Goal: Task Accomplishment & Management: Manage account settings

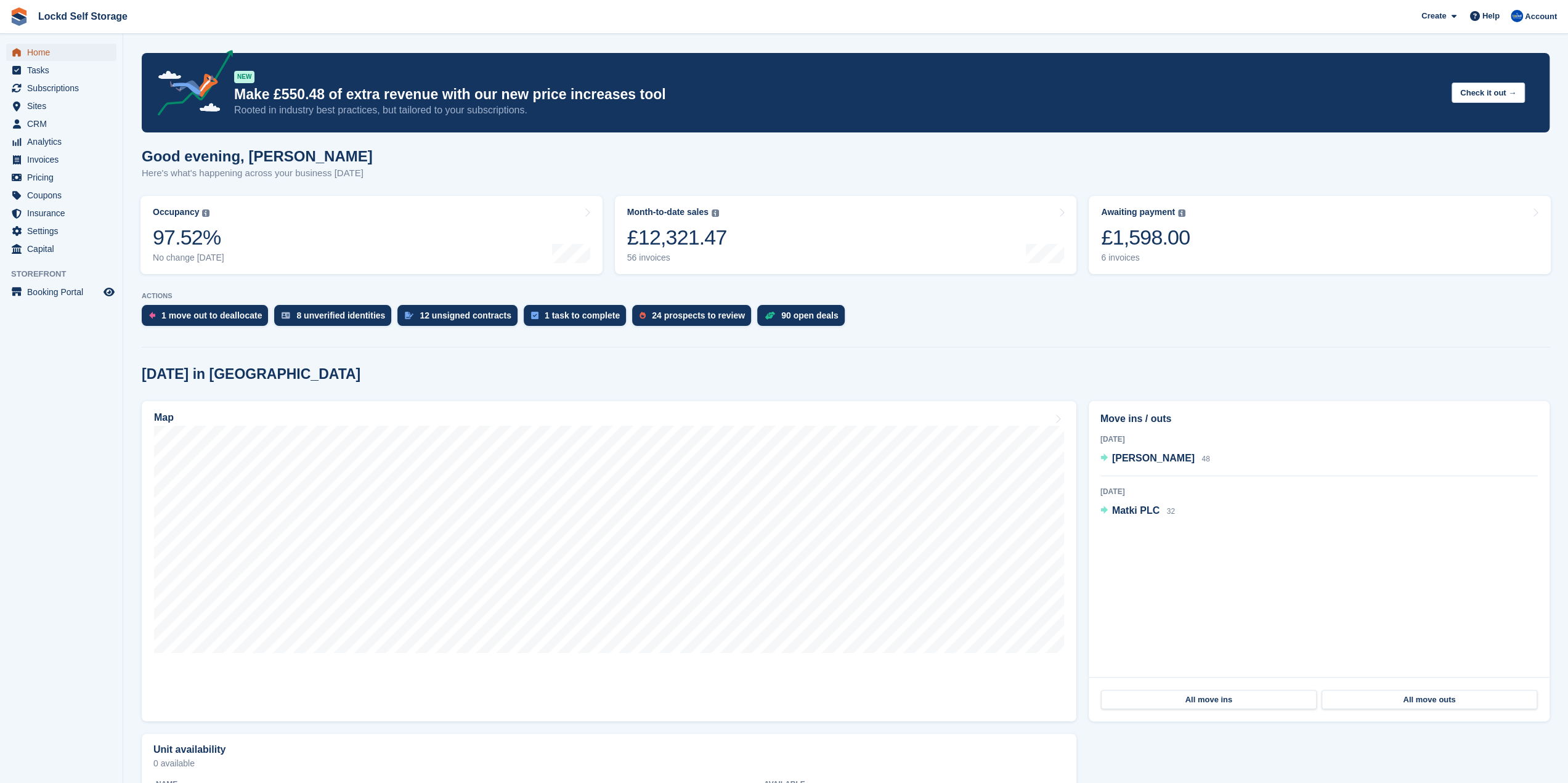
click at [35, 53] on span "Home" at bounding box center [64, 53] width 74 height 17
click at [845, 236] on link "Month-to-date sales The sum of all finalised invoices generated this month to d…" at bounding box center [846, 235] width 462 height 79
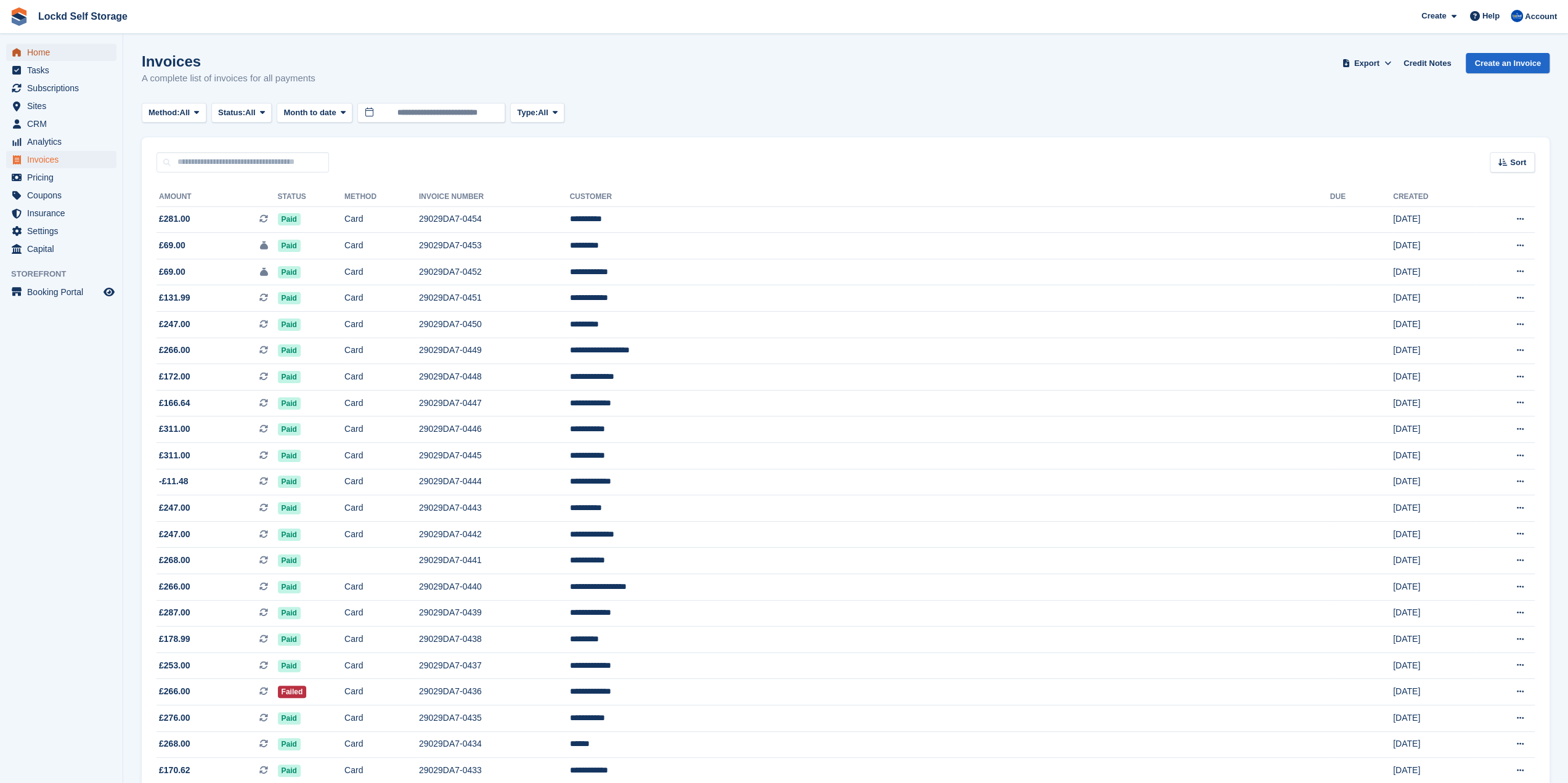
click at [53, 55] on span "Home" at bounding box center [64, 53] width 74 height 17
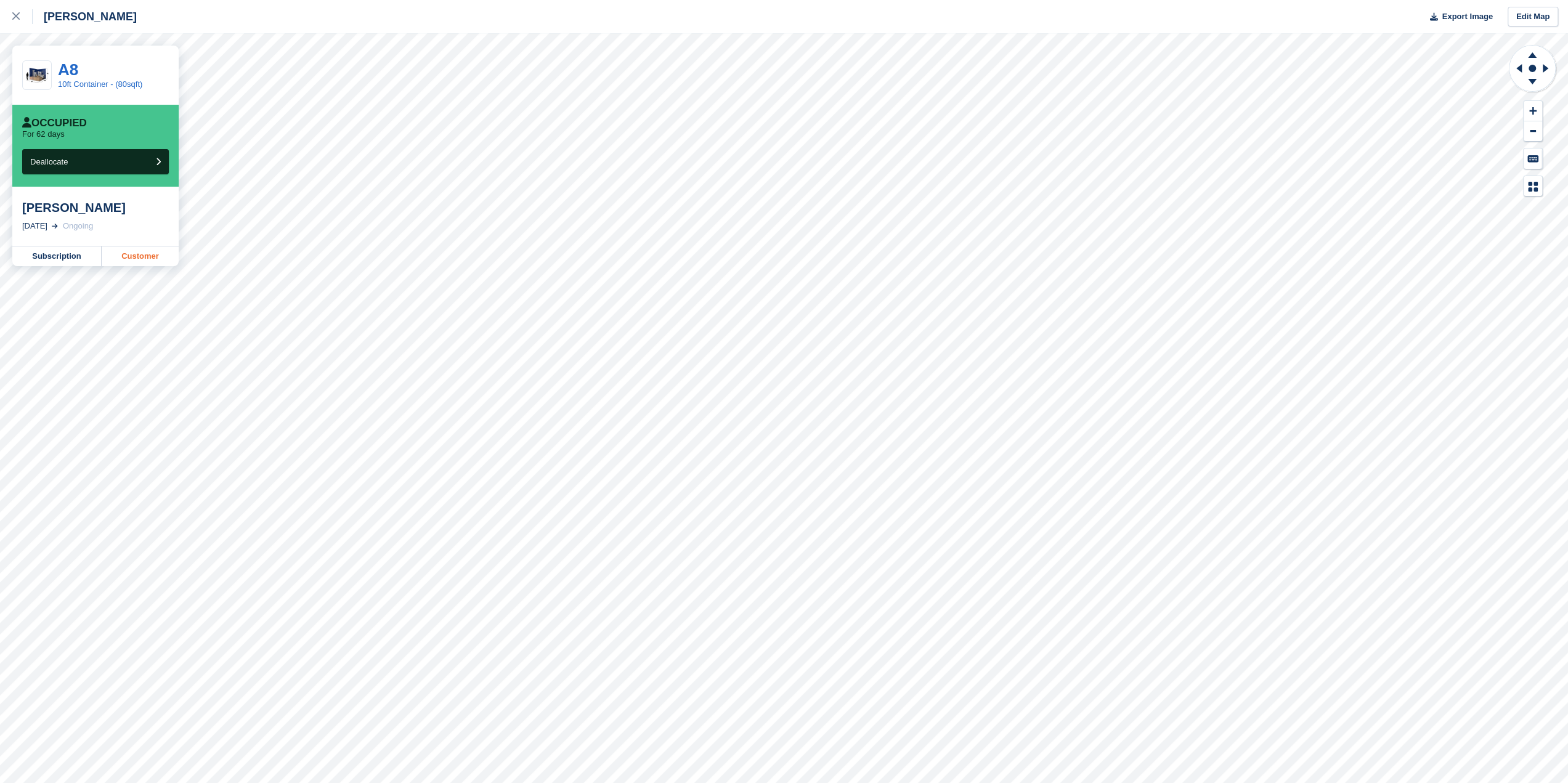
click at [132, 254] on link "Customer" at bounding box center [140, 256] width 77 height 20
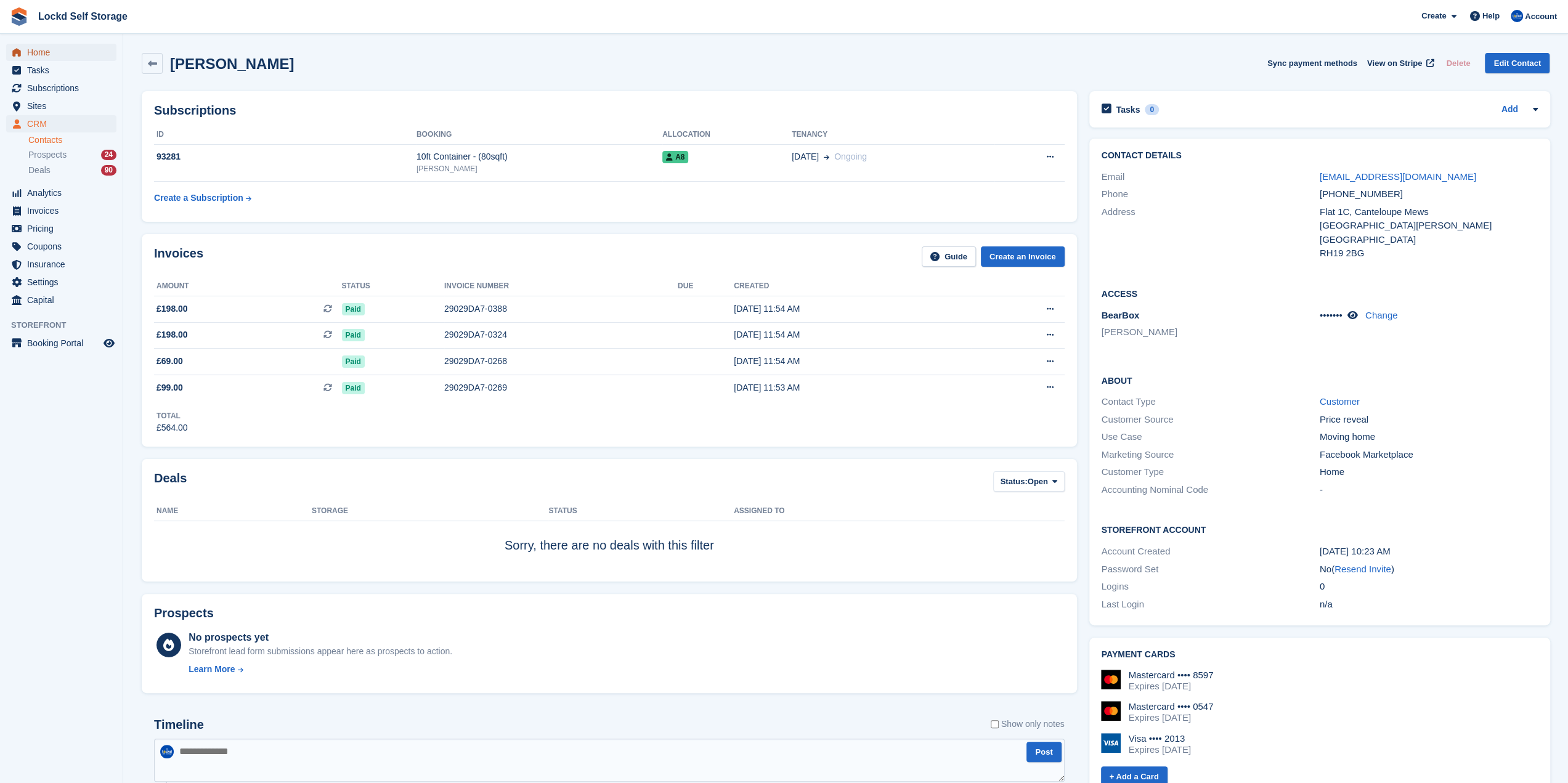
click at [44, 54] on span "Home" at bounding box center [64, 53] width 74 height 17
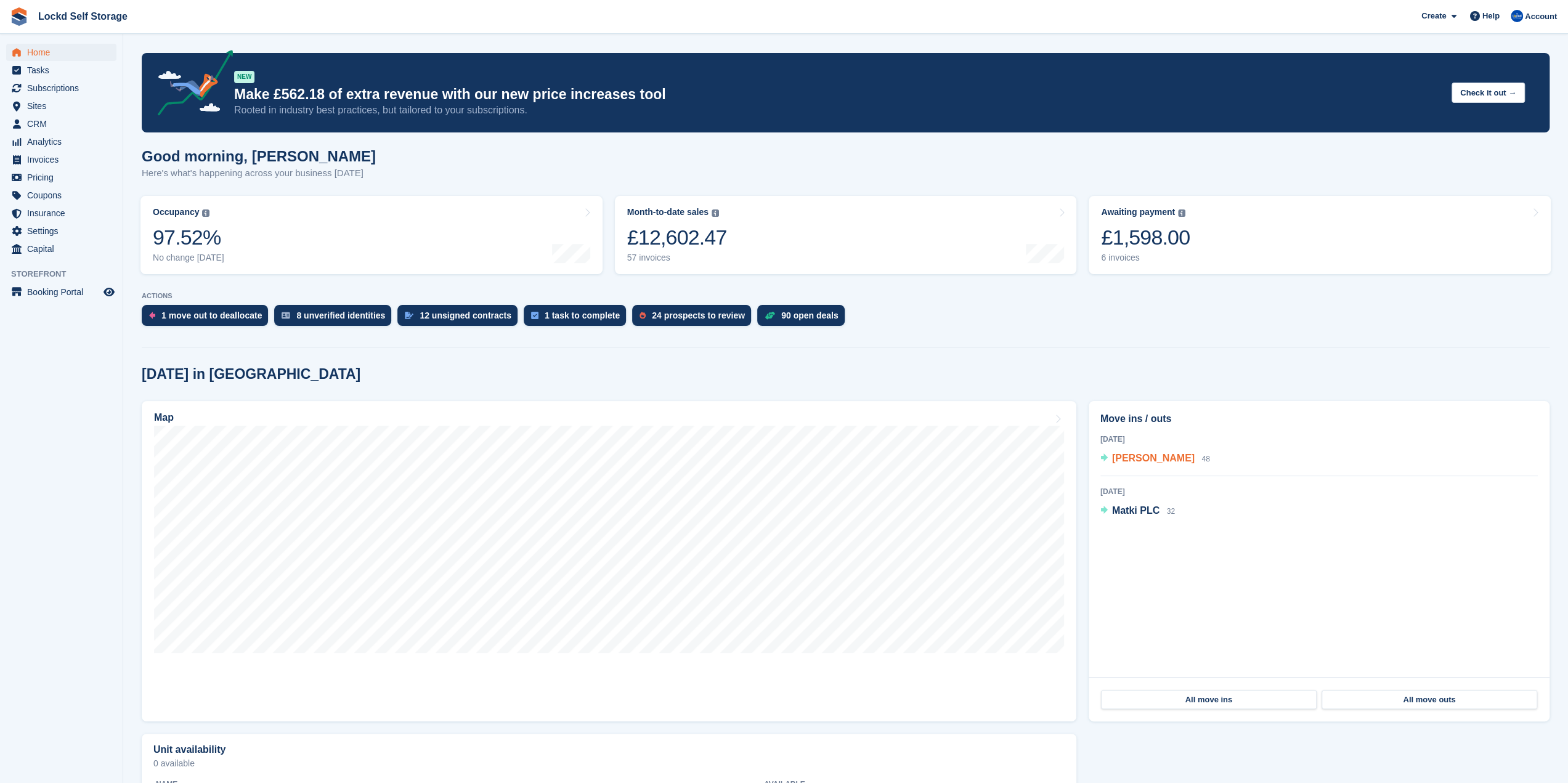
click at [1162, 456] on span "[PERSON_NAME]" at bounding box center [1153, 458] width 82 height 10
